Goal: Navigation & Orientation: Find specific page/section

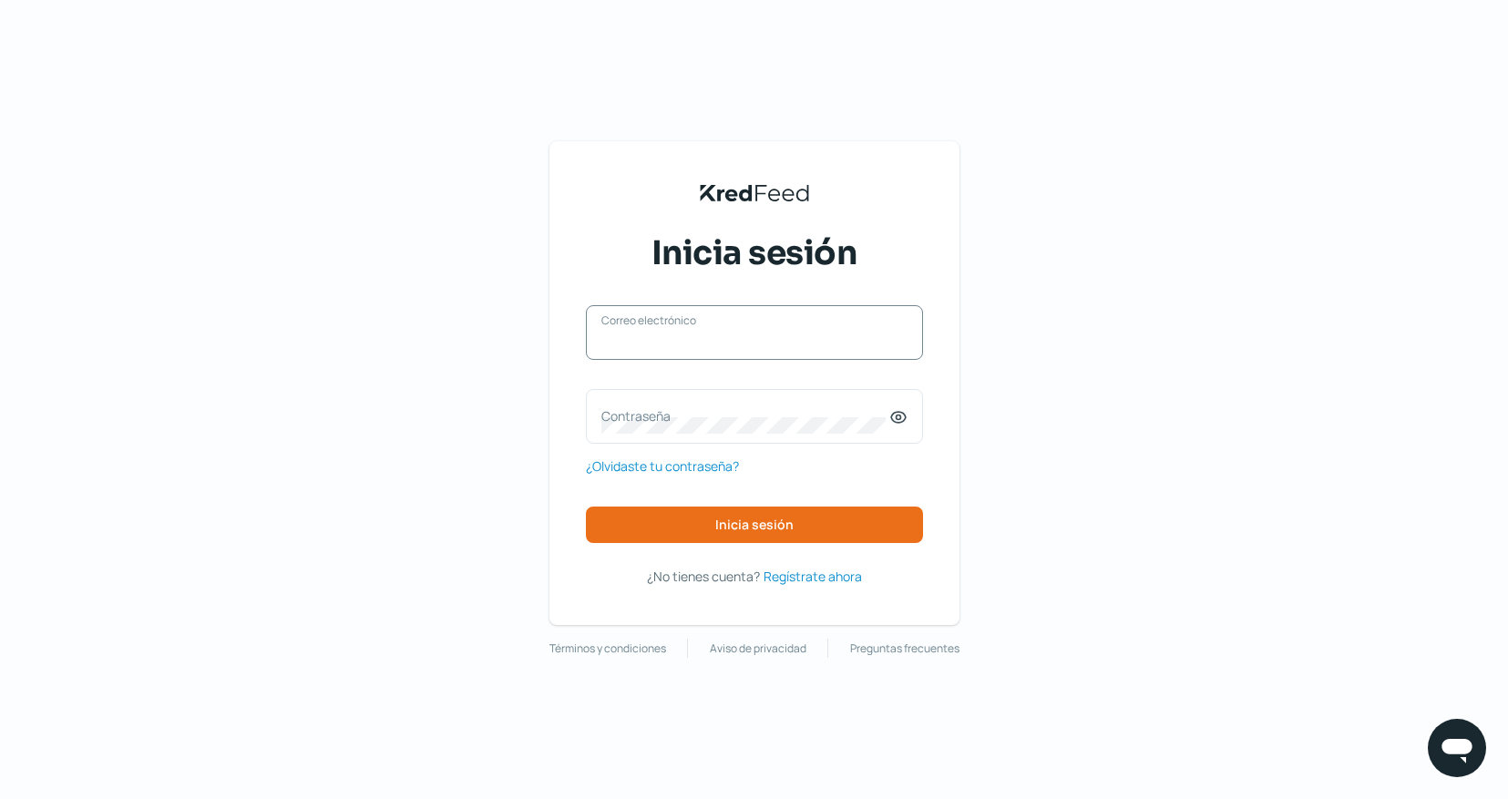
click at [732, 347] on input "Correo electrónico" at bounding box center [754, 342] width 306 height 16
type input "[EMAIL_ADDRESS][DOMAIN_NAME]"
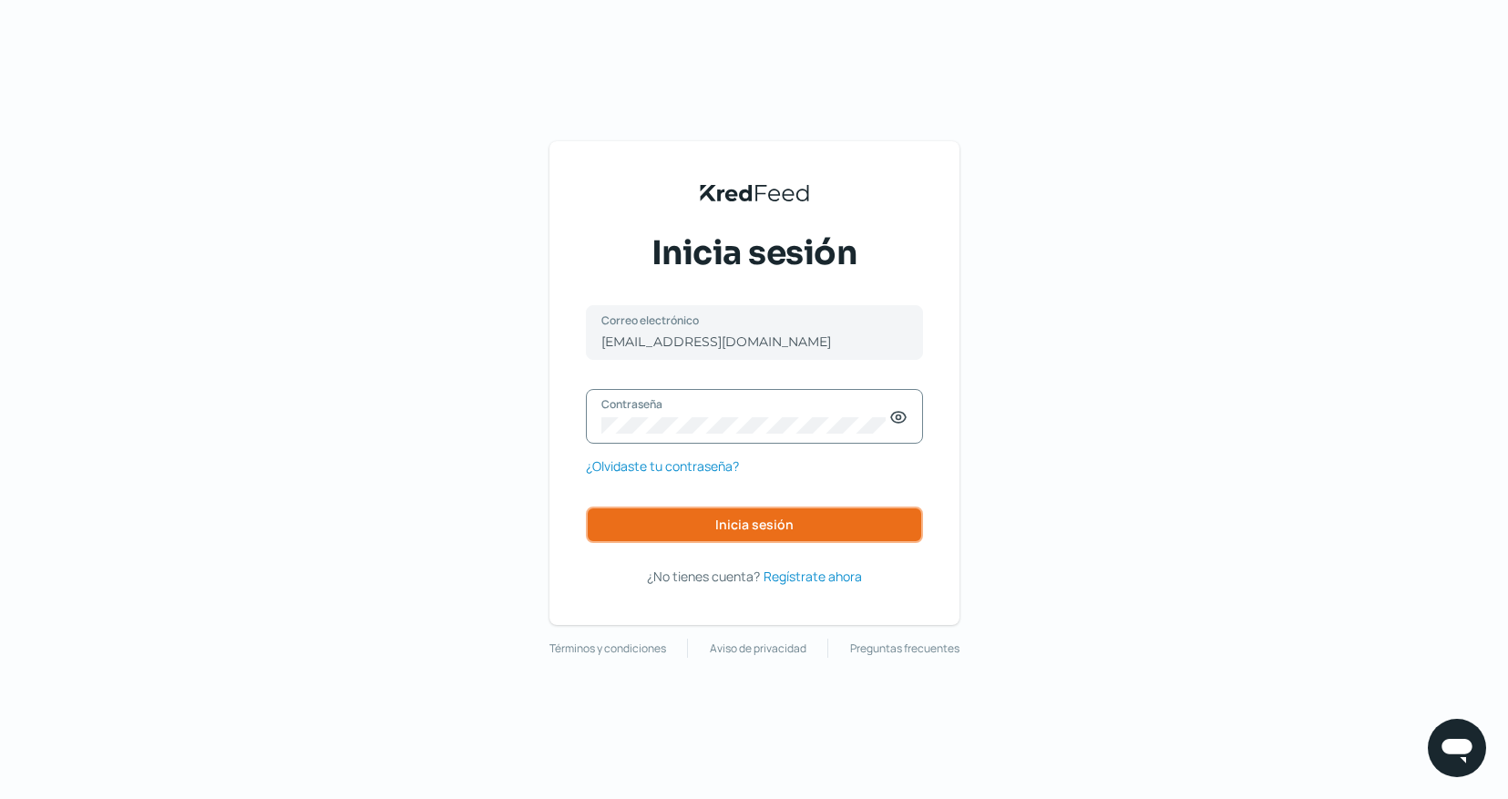
click at [763, 522] on span "Inicia sesión" at bounding box center [754, 525] width 78 height 13
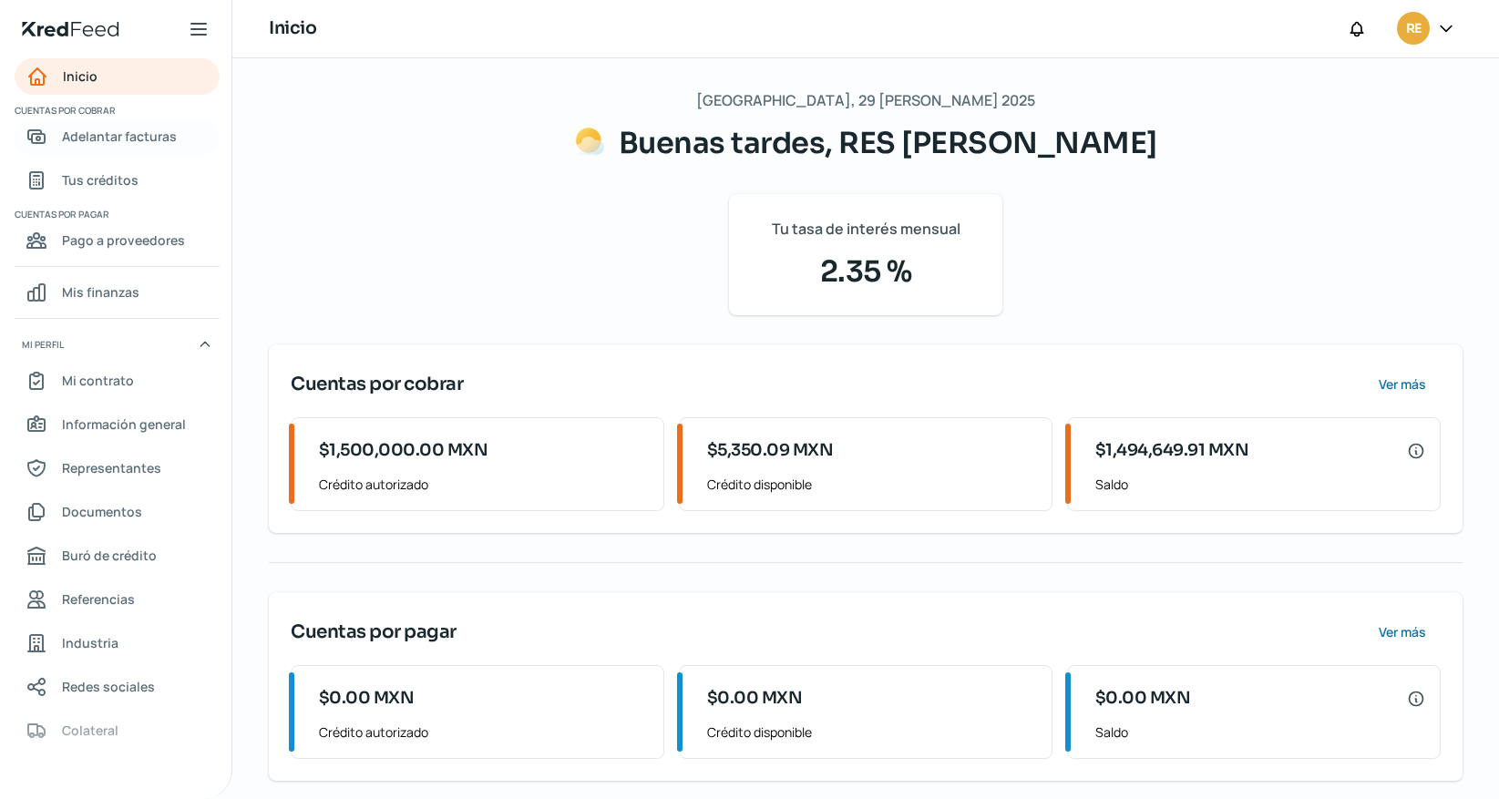
click at [126, 136] on span "Adelantar facturas" at bounding box center [119, 136] width 115 height 23
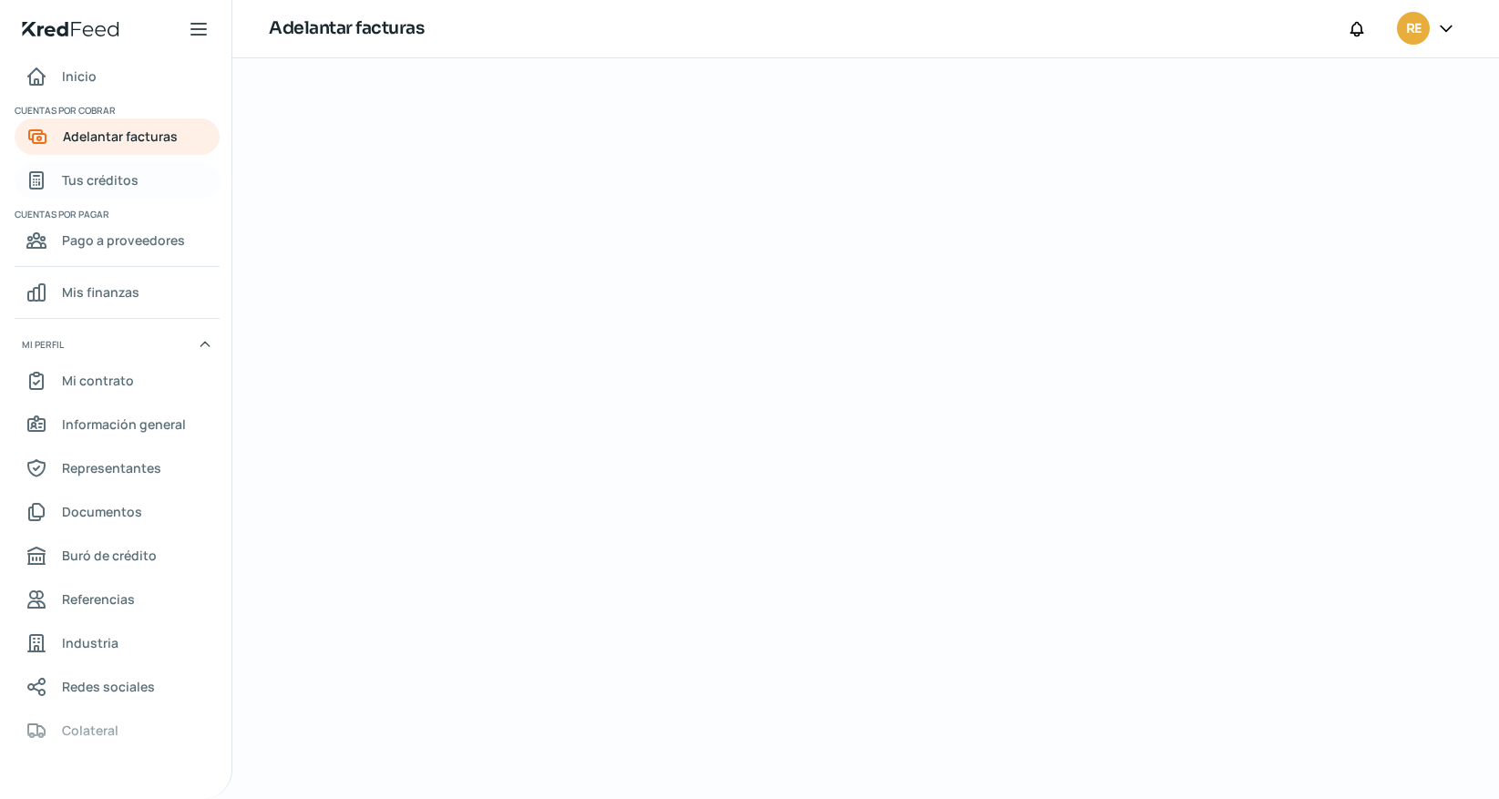
click at [120, 180] on span "Tus créditos" at bounding box center [100, 180] width 77 height 23
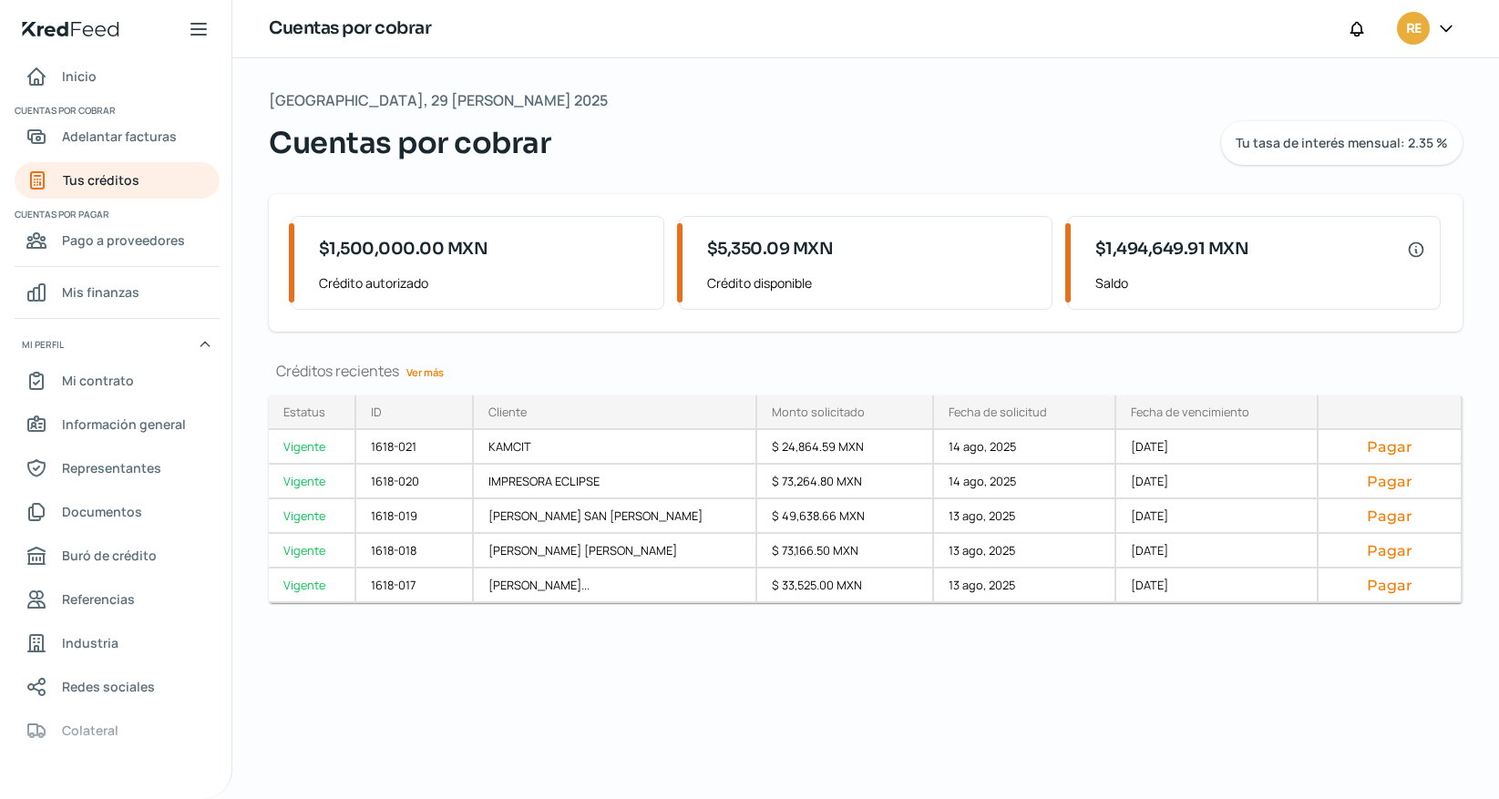
click at [433, 365] on link "Ver más" at bounding box center [425, 372] width 52 height 28
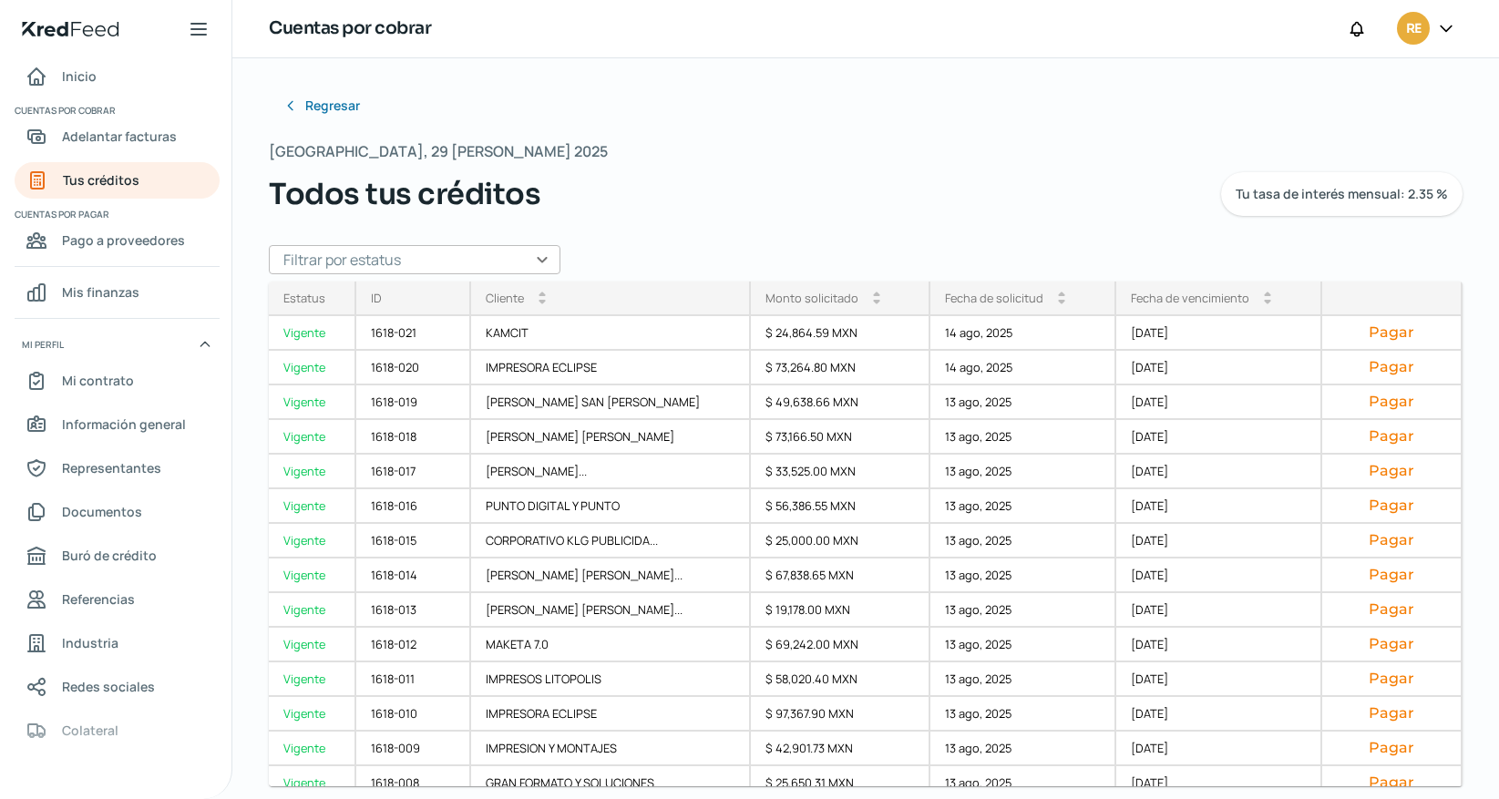
click at [1441, 28] on icon at bounding box center [1446, 28] width 18 height 18
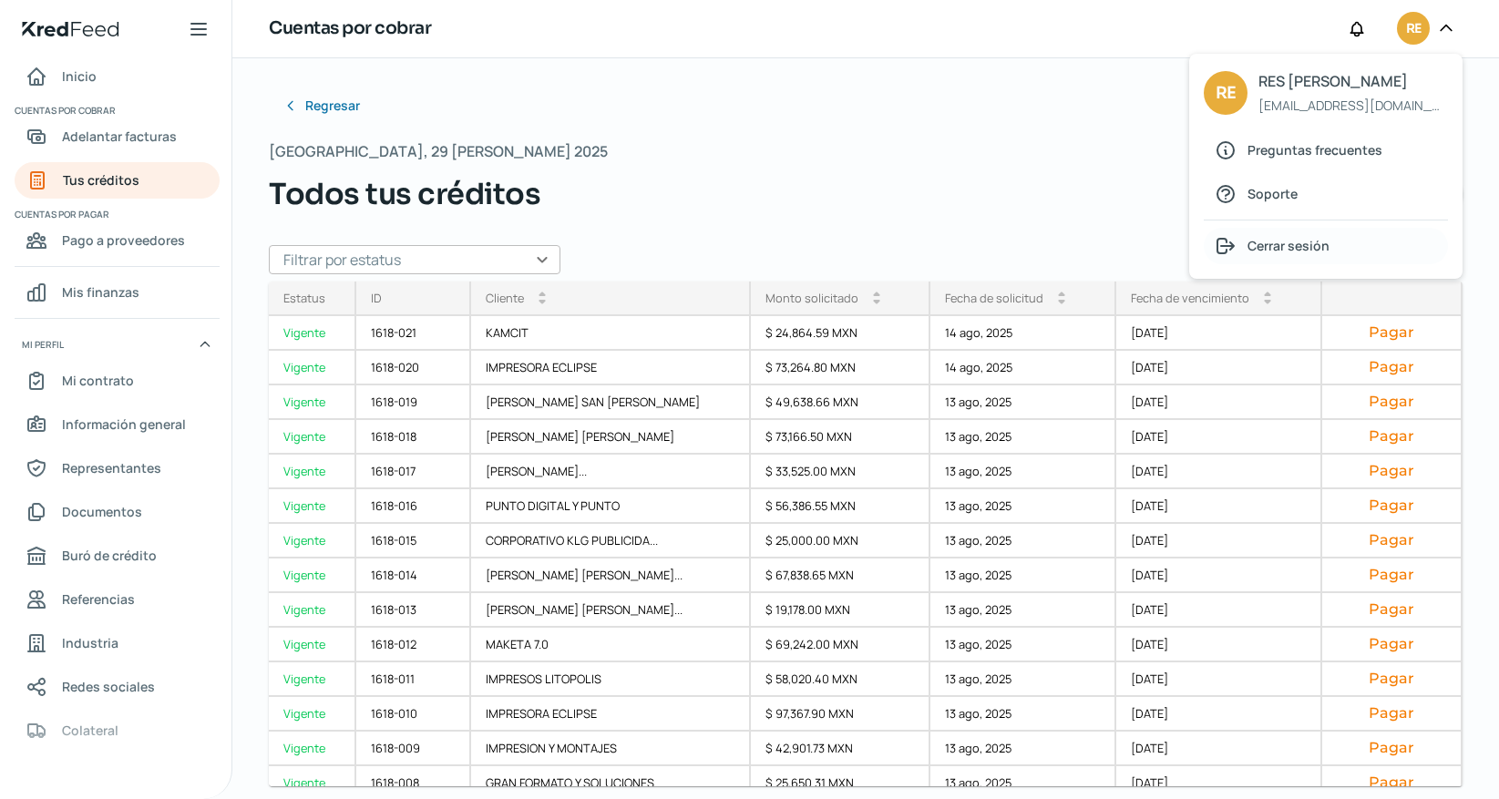
click at [1302, 250] on span "Cerrar sesión" at bounding box center [1289, 245] width 82 height 23
